Goal: Information Seeking & Learning: Learn about a topic

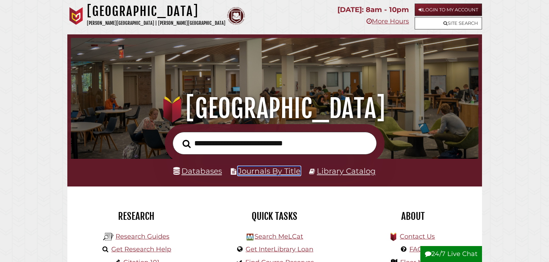
scroll to position [135, 404]
click at [248, 167] on link "Journals By Title" at bounding box center [269, 170] width 63 height 9
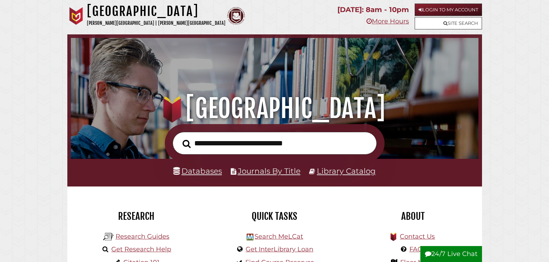
scroll to position [135, 404]
click at [339, 170] on link "Library Catalog" at bounding box center [346, 170] width 59 height 9
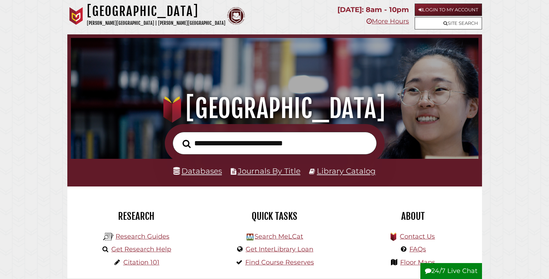
scroll to position [135, 404]
click at [213, 173] on link "Databases" at bounding box center [197, 170] width 49 height 9
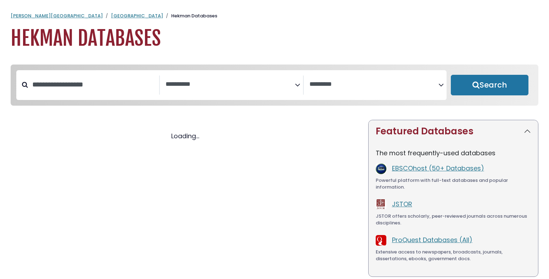
select select "Database Subject Filter"
select select "Database Vendors Filter"
select select "Database Subject Filter"
select select "Database Vendors Filter"
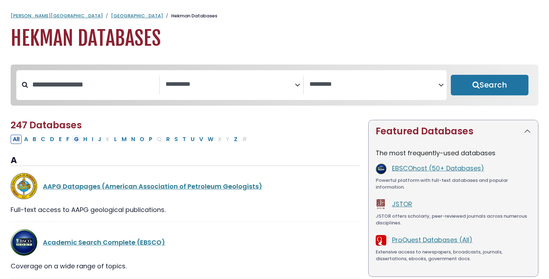
click at [77, 144] on button "G" at bounding box center [76, 139] width 9 height 9
select select "Database Subject Filter"
select select "Database Vendors Filter"
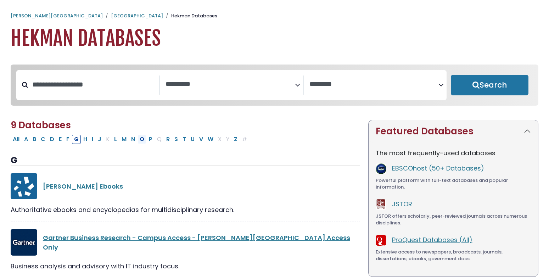
click at [144, 143] on button "O" at bounding box center [142, 139] width 9 height 9
select select "Database Subject Filter"
select select "Database Vendors Filter"
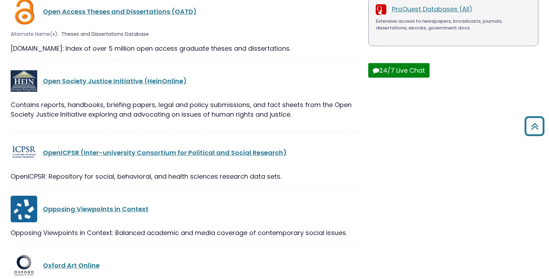
scroll to position [253, 0]
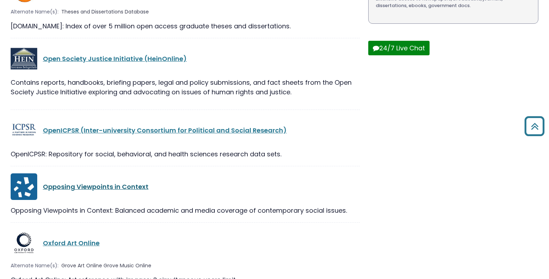
click at [118, 186] on link "Opposing Viewpoints in Context" at bounding box center [96, 186] width 106 height 9
